Goal: Information Seeking & Learning: Check status

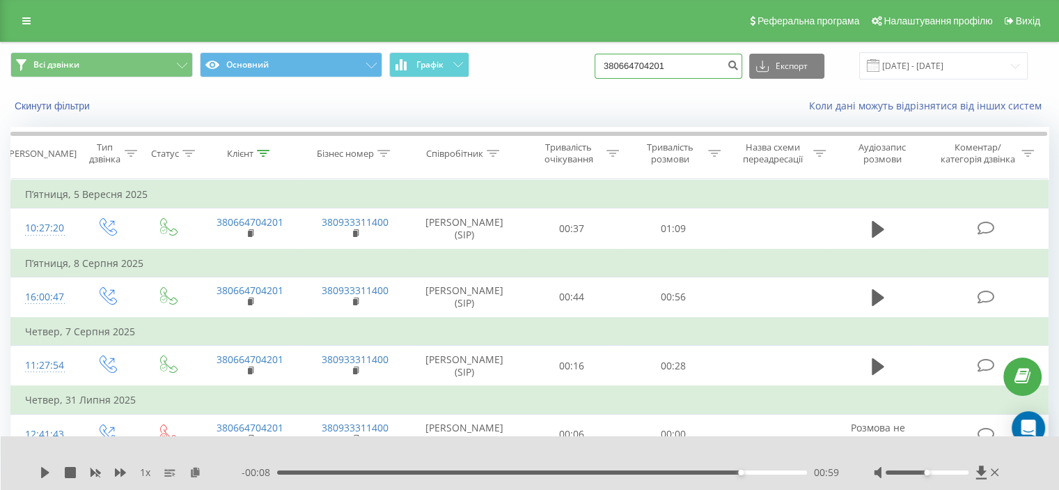
drag, startPoint x: 717, startPoint y: 62, endPoint x: 728, endPoint y: 65, distance: 11.7
click at [609, 78] on div "Всі дзвінки Основний Графік 380664704201 Експорт .csv .xls .xlsx 23.06.2025 - 2…" at bounding box center [529, 65] width 1038 height 27
drag, startPoint x: 750, startPoint y: 55, endPoint x: 718, endPoint y: 66, distance: 33.9
click at [718, 66] on input "380664704201" at bounding box center [669, 66] width 148 height 25
paste input "380 635 380 934"
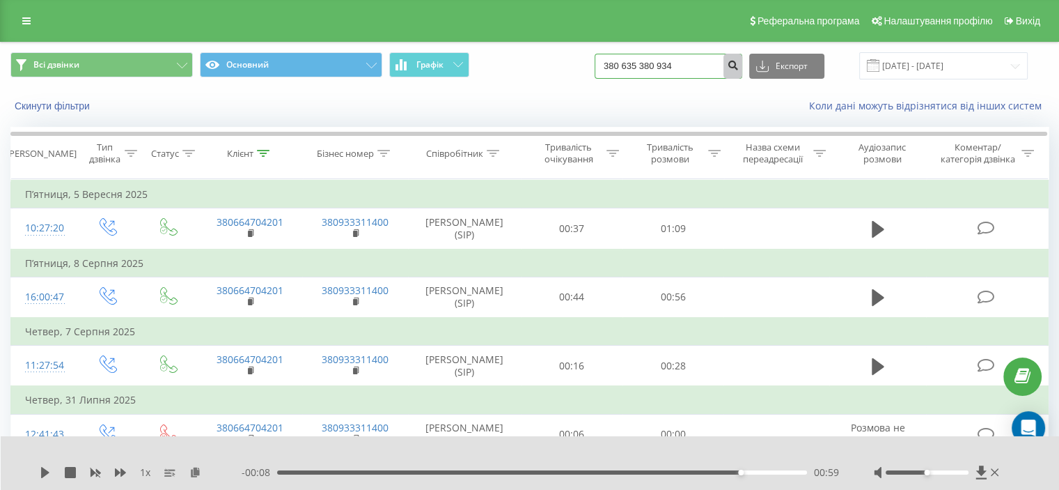
type input "380 635 380 934"
click at [739, 68] on icon "submit" at bounding box center [733, 63] width 12 height 8
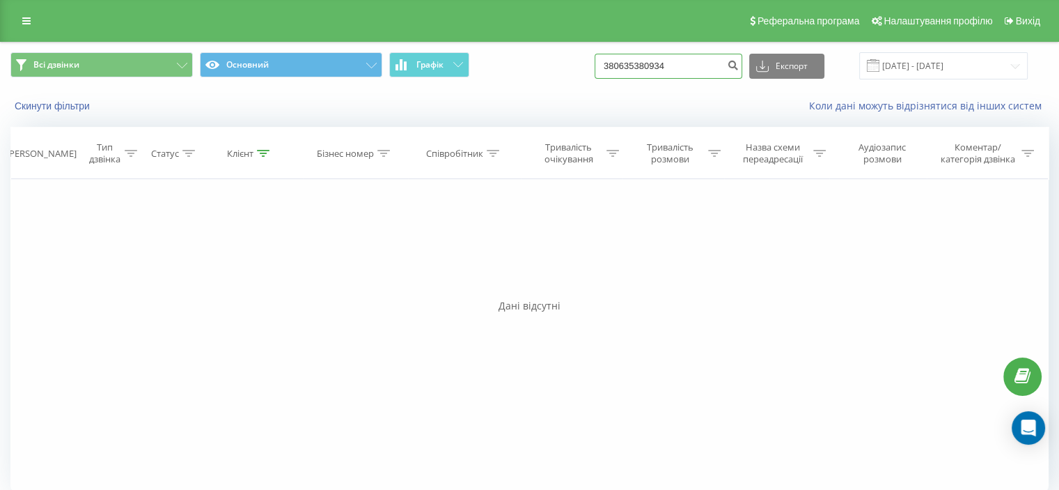
drag, startPoint x: 702, startPoint y: 65, endPoint x: 572, endPoint y: 65, distance: 129.5
click at [572, 65] on div "Всі дзвінки Основний Графік 380635380934 Експорт .csv .xls .xlsx 23.06.2025 - 2…" at bounding box center [529, 65] width 1038 height 27
paste input "0442466312"
click at [623, 64] on input "0442466312" at bounding box center [669, 66] width 148 height 25
type input "380442466312"
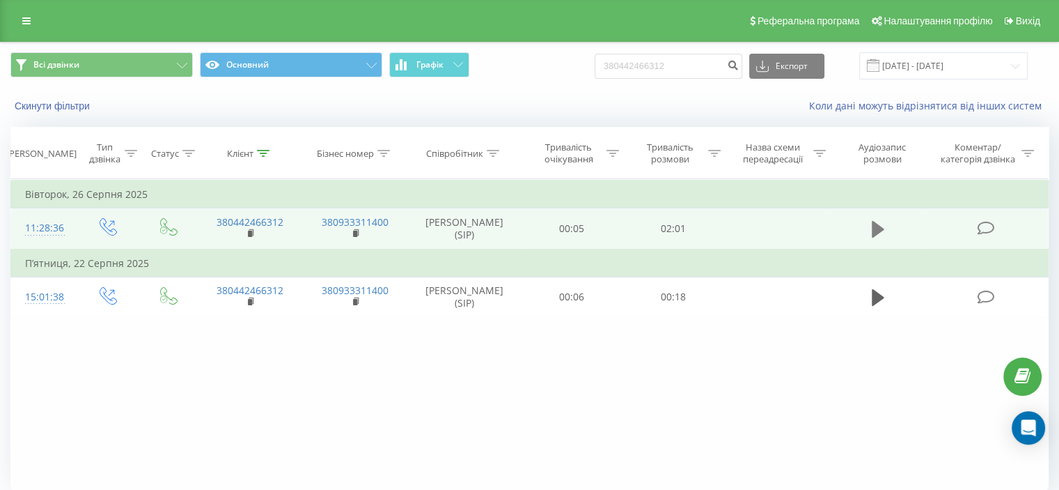
click at [875, 227] on icon at bounding box center [878, 229] width 13 height 17
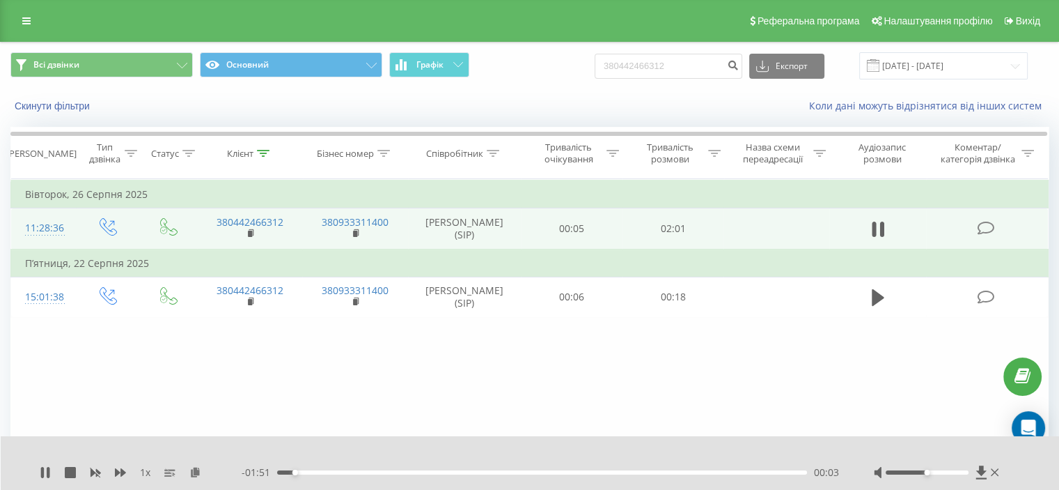
click at [409, 472] on div "00:03" at bounding box center [542, 472] width 530 height 4
click at [337, 469] on div "- 01:24 00:31 00:31" at bounding box center [541, 472] width 598 height 14
click at [337, 472] on div "00:13" at bounding box center [542, 472] width 530 height 4
click at [320, 470] on div "00:15" at bounding box center [542, 472] width 530 height 4
click at [415, 472] on div "00:30" at bounding box center [542, 472] width 530 height 4
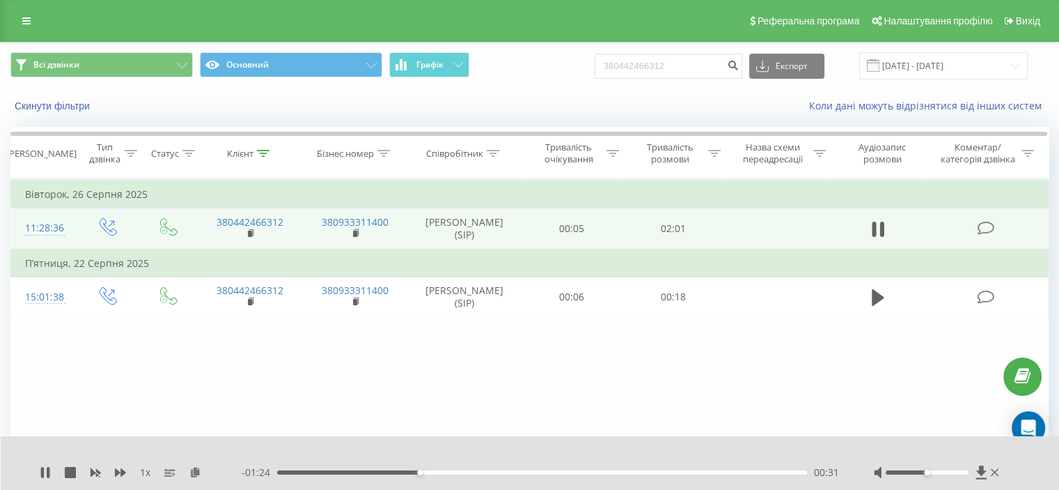
click at [445, 469] on div "- 01:24 00:31 00:31" at bounding box center [541, 472] width 598 height 14
click at [449, 471] on div "00:37" at bounding box center [542, 472] width 530 height 4
click at [569, 472] on div "01:09" at bounding box center [542, 472] width 530 height 4
click at [534, 472] on div "01:05" at bounding box center [542, 472] width 530 height 4
click at [46, 468] on icon at bounding box center [45, 472] width 11 height 11
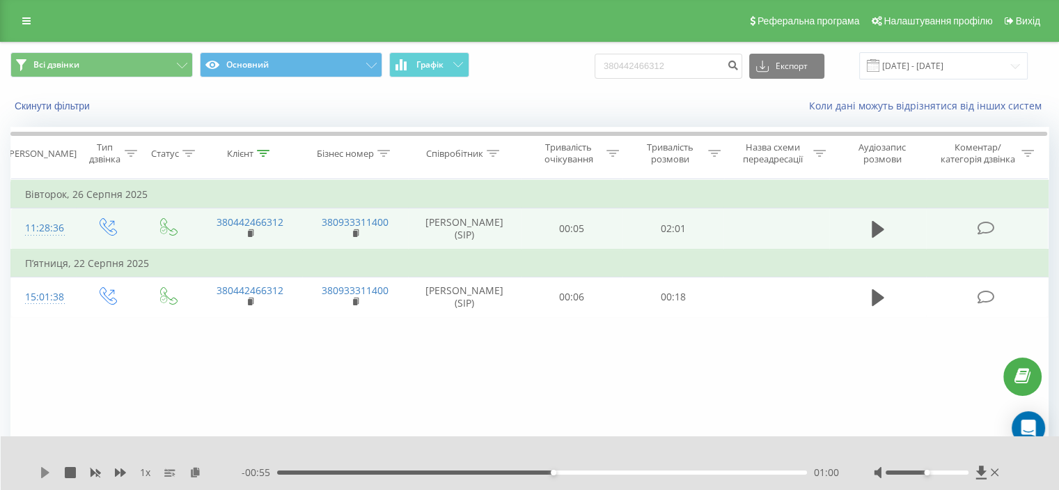
click at [46, 474] on icon at bounding box center [45, 472] width 8 height 11
click at [46, 474] on icon at bounding box center [45, 472] width 11 height 11
click at [41, 470] on icon at bounding box center [45, 472] width 8 height 11
click at [688, 334] on div "Фільтрувати за умовою Дорівнює Введіть значення Скасувати OK Фільтрувати за умо…" at bounding box center [529, 335] width 1038 height 313
click at [560, 470] on div "01:08" at bounding box center [542, 472] width 530 height 4
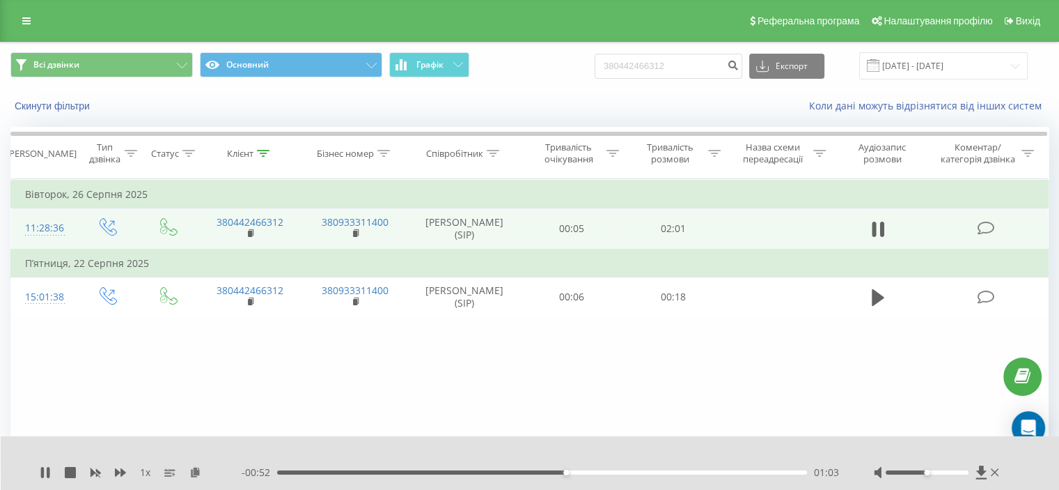
click at [538, 473] on div "01:03" at bounding box center [542, 472] width 530 height 4
click at [46, 472] on icon at bounding box center [45, 472] width 11 height 11
drag, startPoint x: 701, startPoint y: 59, endPoint x: 549, endPoint y: 61, distance: 152.5
click at [555, 61] on div "Всі дзвінки Основний Графік 380442466312 Експорт .csv .xls .xlsx 23.06.2025 - 2…" at bounding box center [529, 65] width 1038 height 27
paste input "5218673"
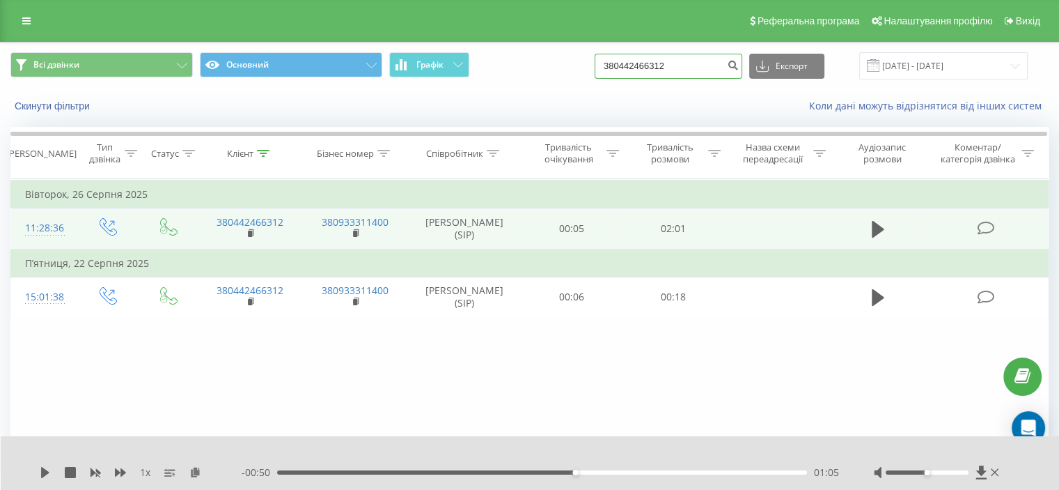
type input "380445218673"
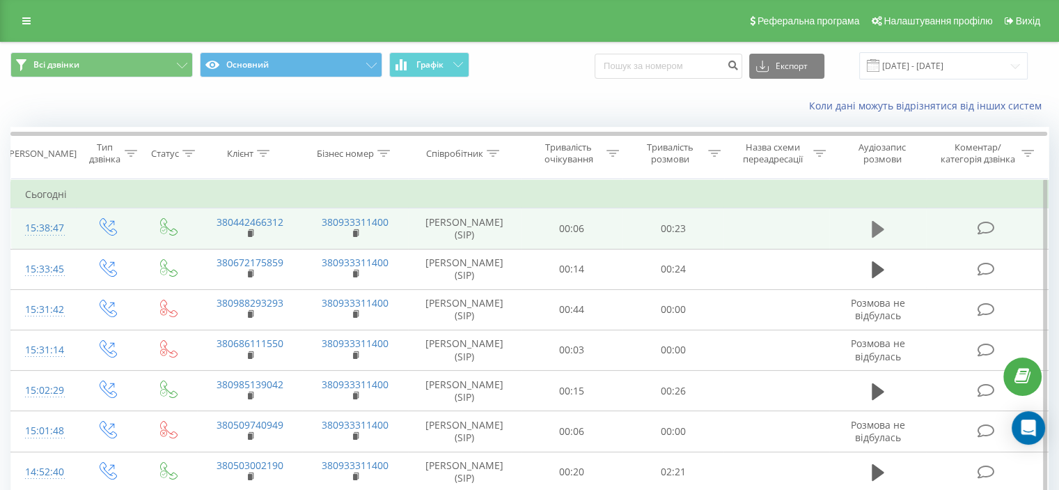
click at [878, 222] on icon at bounding box center [878, 229] width 13 height 20
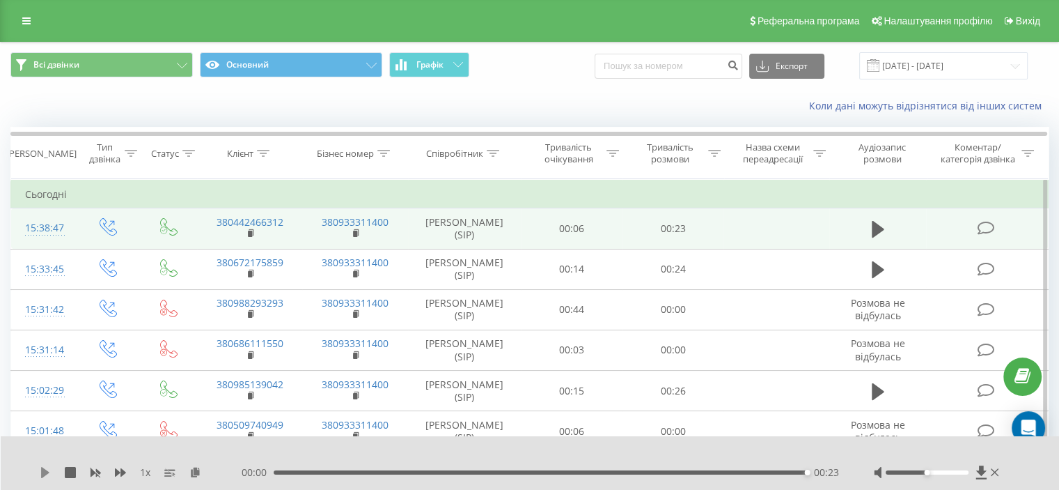
click at [46, 474] on icon at bounding box center [45, 472] width 8 height 11
click at [286, 472] on div "00:23" at bounding box center [540, 472] width 533 height 4
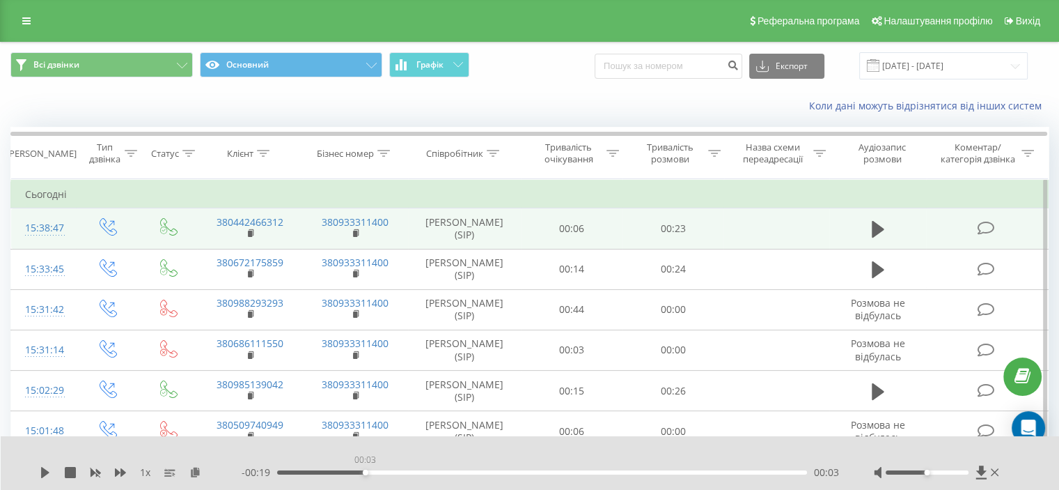
click at [365, 472] on div "00:03" at bounding box center [542, 472] width 530 height 4
click at [49, 474] on icon at bounding box center [45, 472] width 11 height 11
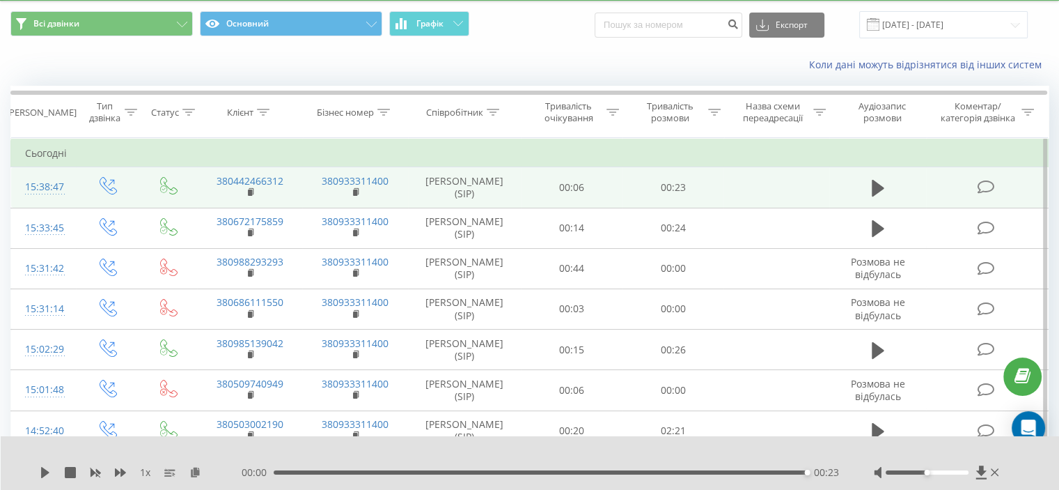
scroll to position [70, 0]
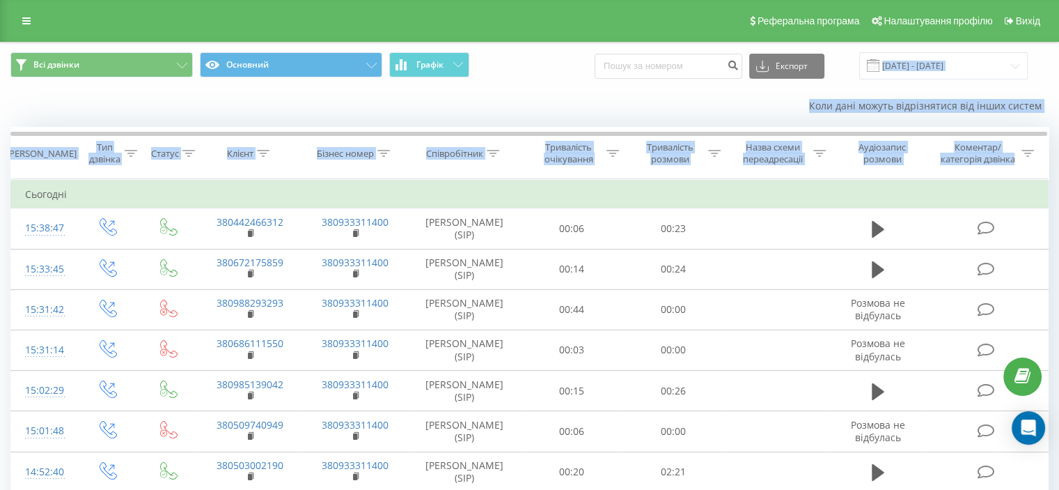
drag, startPoint x: 1059, startPoint y: 57, endPoint x: 1069, endPoint y: 91, distance: 35.7
click at [1059, 367] on html "[DOMAIN_NAME] Проекти [DOMAIN_NAME] Центр звернень Журнал дзвінків Журнал повід…" at bounding box center [529, 245] width 1059 height 490
click at [663, 114] on div "Коли дані можуть відрізнятися вiд інших систем" at bounding box center [530, 105] width 1058 height 33
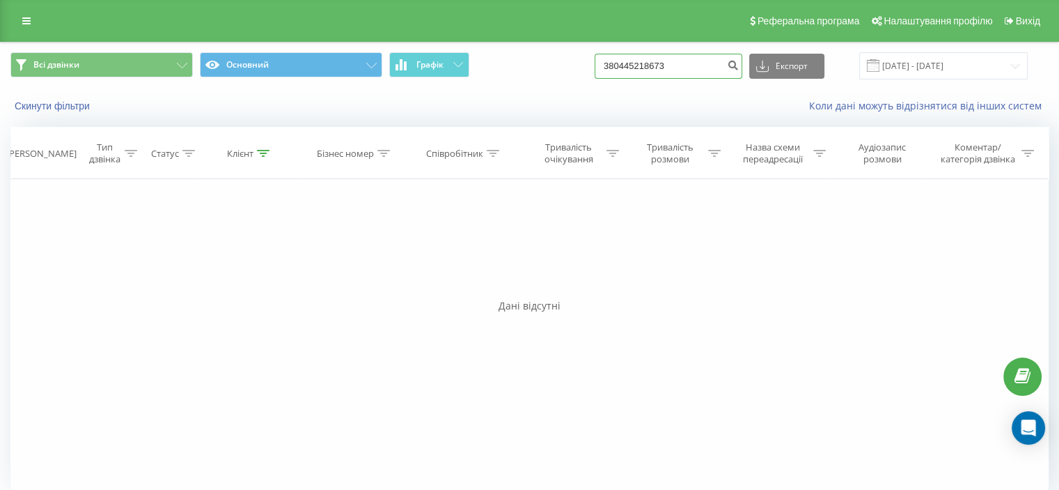
drag, startPoint x: 729, startPoint y: 65, endPoint x: 515, endPoint y: 96, distance: 216.1
click at [516, 95] on div "Всі дзвінки Основний Графік 380445218673 Експорт .csv .xls .xlsx 23.06.2025 - 2…" at bounding box center [530, 82] width 1058 height 80
paste input "380 506 357 178"
type input "380 506 357 178"
